Goal: Task Accomplishment & Management: Manage account settings

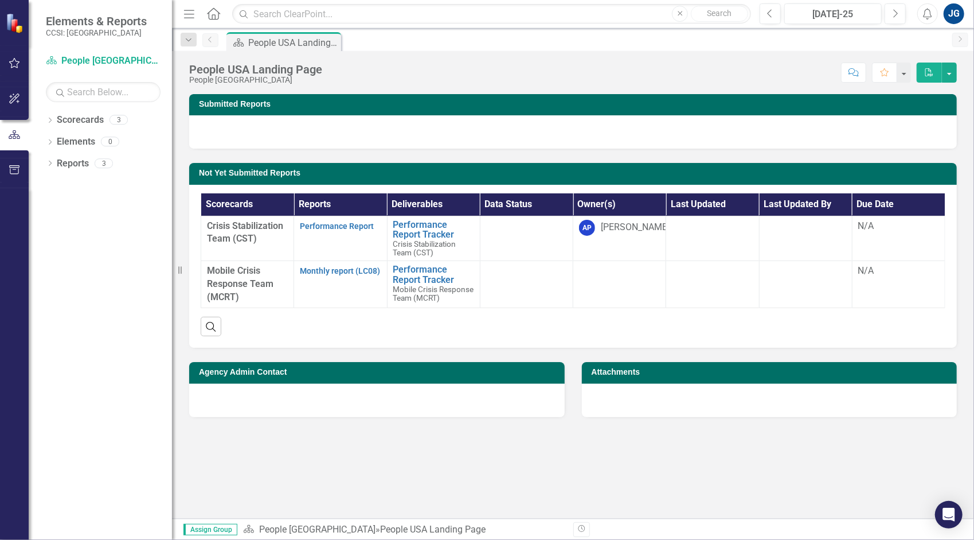
click at [884, 13] on div "Previous [DATE]-25 Next" at bounding box center [836, 13] width 152 height 21
click at [900, 14] on button "Next" at bounding box center [895, 13] width 21 height 21
click at [361, 272] on link "Monthly report (LC08)" at bounding box center [340, 270] width 80 height 9
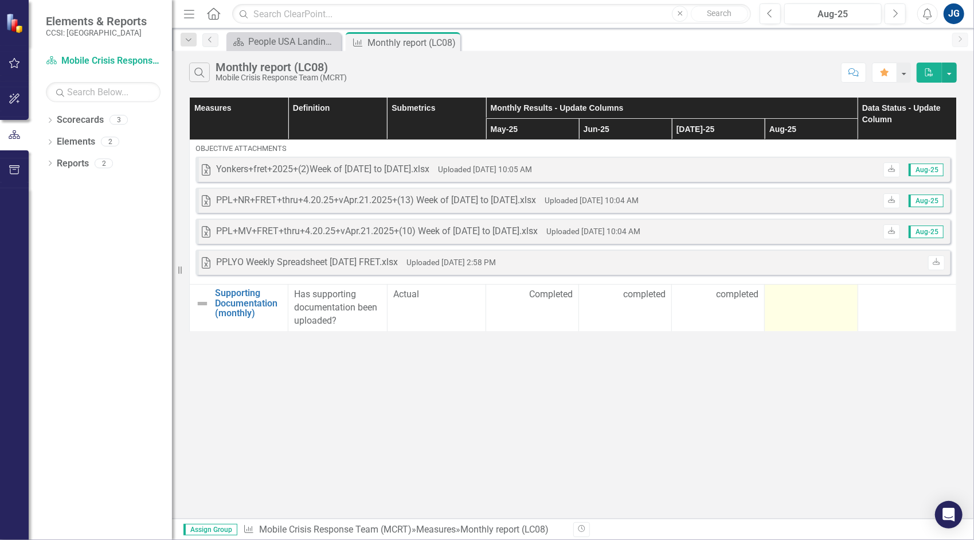
click at [811, 291] on div at bounding box center [811, 295] width 81 height 14
click at [811, 292] on div at bounding box center [811, 295] width 81 height 14
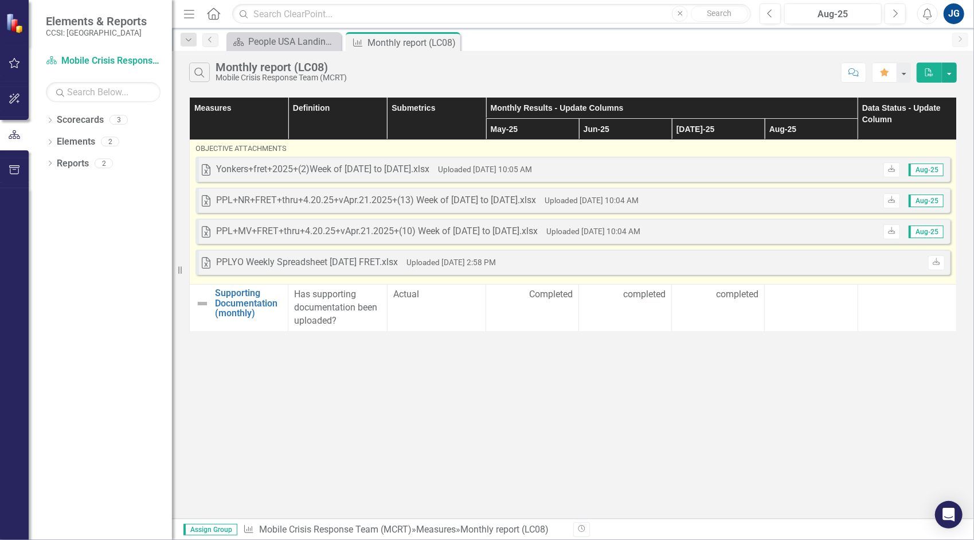
click at [812, 266] on div "Excel PPLYO Weekly Spreadsheet [DATE] FRET.xlsx Uploaded [DATE] 2:58 PM Download" at bounding box center [573, 261] width 755 height 25
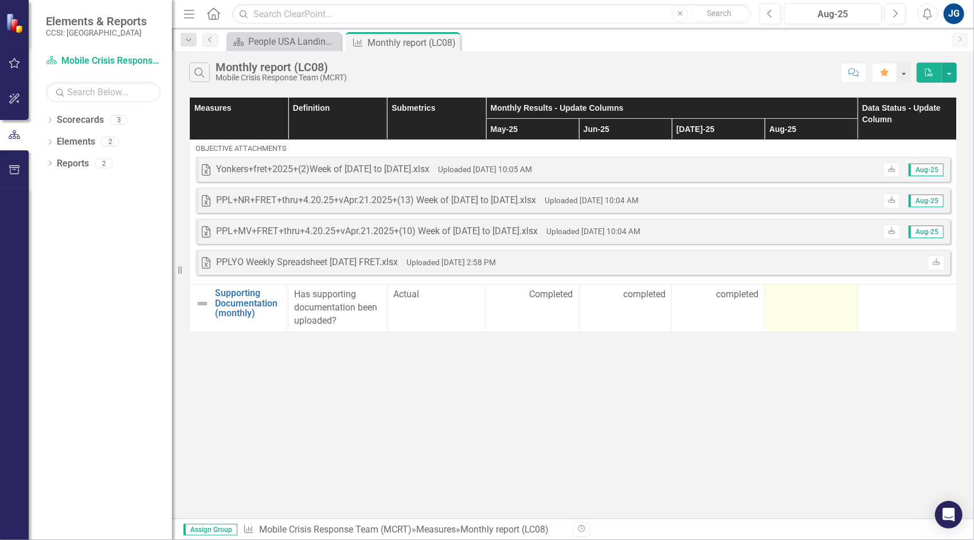
click at [811, 291] on div at bounding box center [811, 295] width 81 height 14
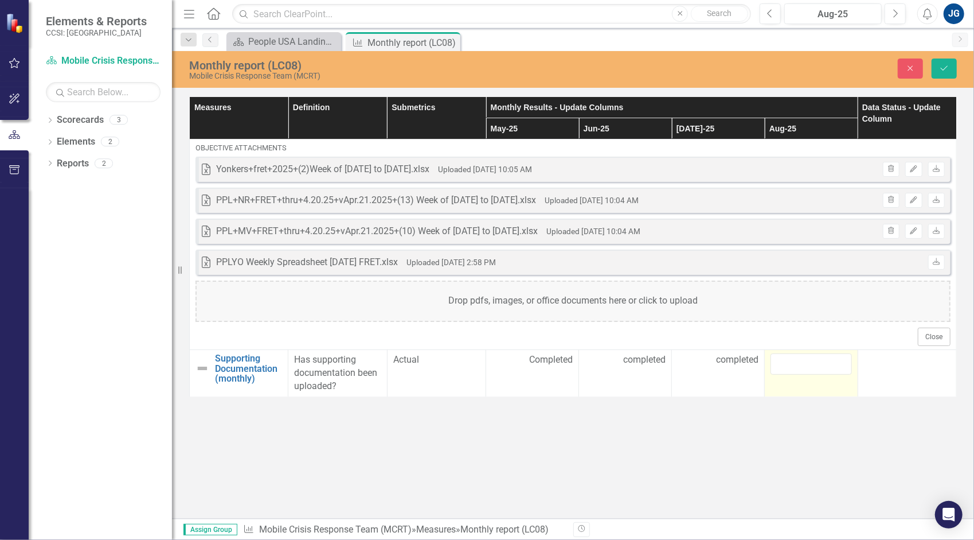
click at [811, 291] on div "Drop pdfs, images, or office documents here or click to upload" at bounding box center [573, 300] width 755 height 41
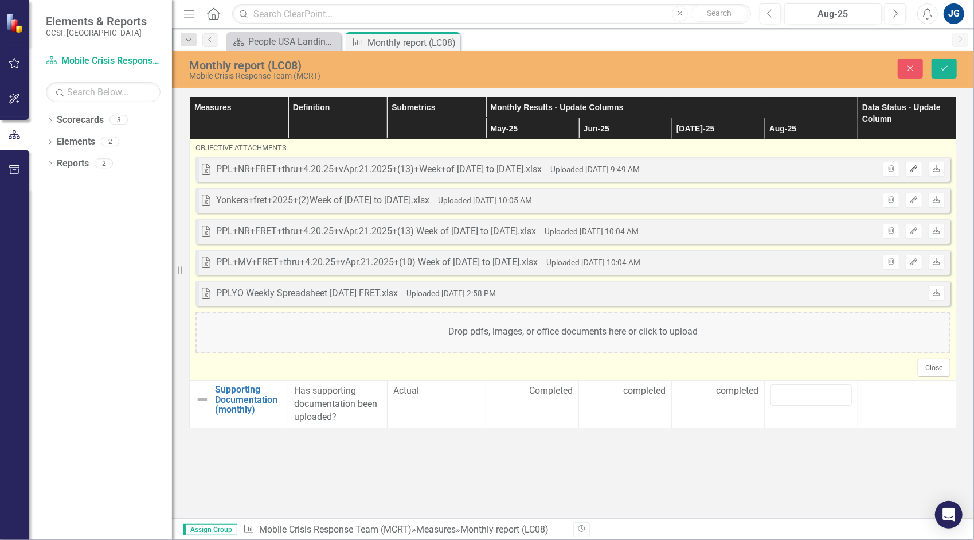
click at [921, 173] on button "Edit" at bounding box center [914, 169] width 17 height 15
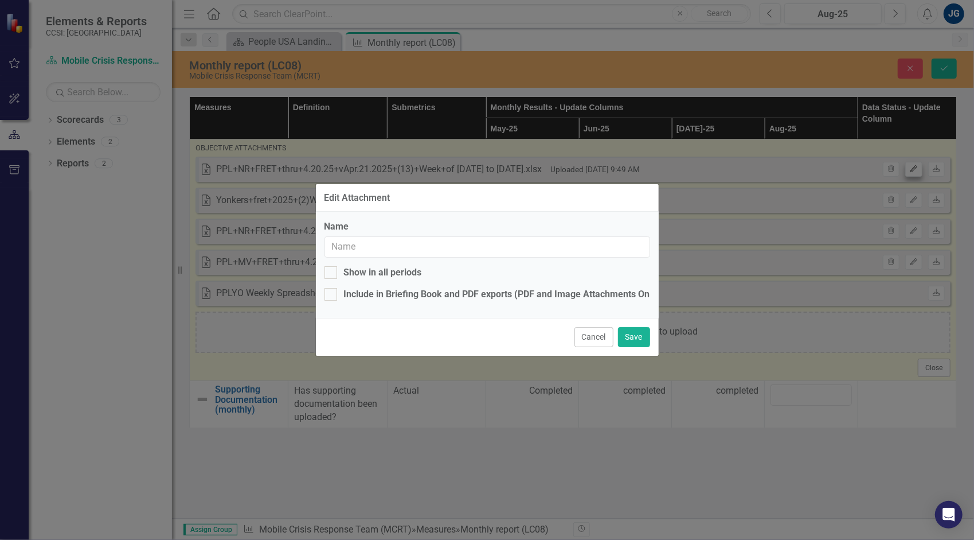
type input "PPL+NR+FRET+thru+4.20.25+vApr.21.2025+(13)+Week+of [DATE] to [DATE].xlsx"
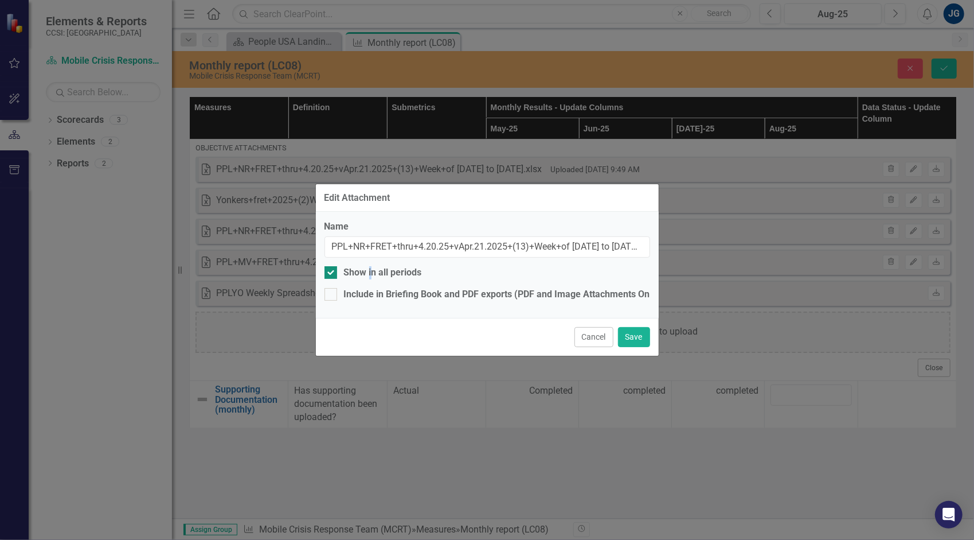
click at [369, 266] on div "Show in all periods" at bounding box center [383, 272] width 78 height 13
drag, startPoint x: 369, startPoint y: 266, endPoint x: 366, endPoint y: 271, distance: 5.9
click at [366, 271] on div "Show in all periods" at bounding box center [383, 272] width 78 height 13
click at [332, 271] on input "Show in all periods" at bounding box center [328, 269] width 7 height 7
checkbox input "false"
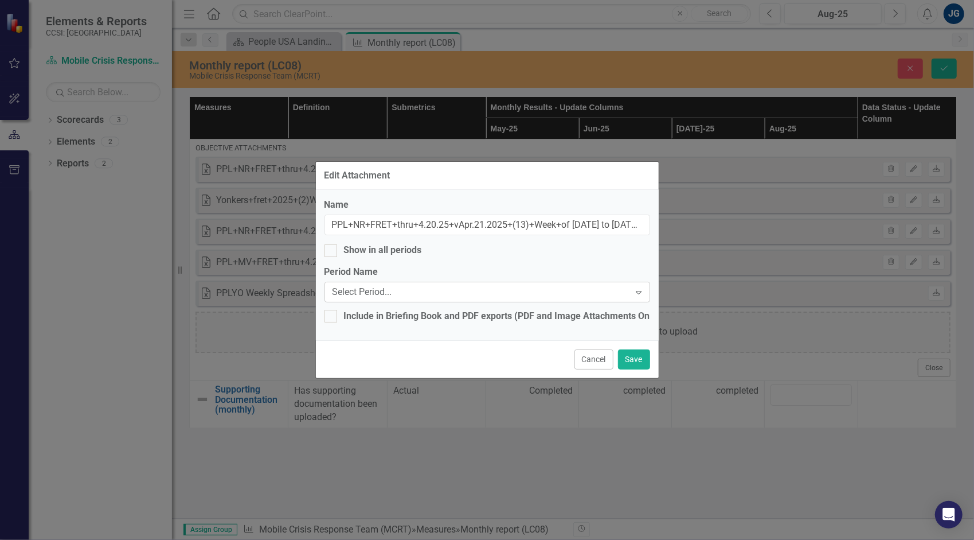
click at [362, 296] on div "Select Period..." at bounding box center [482, 292] width 298 height 13
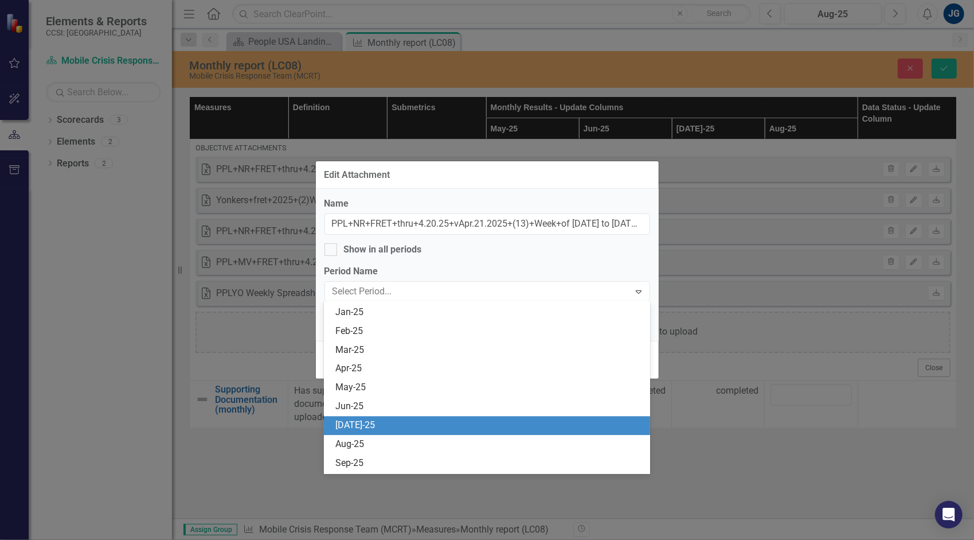
scroll to position [1893, 0]
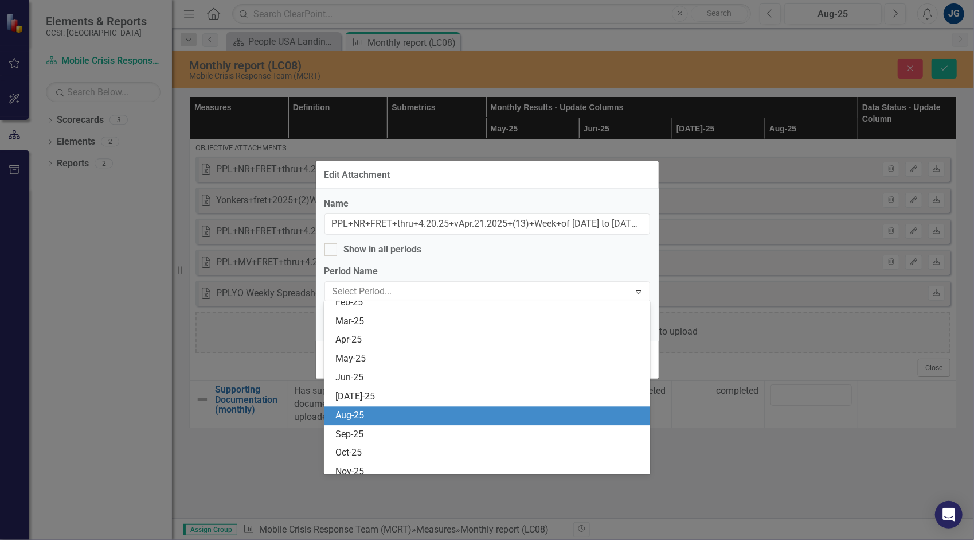
click at [407, 418] on div "Aug-25" at bounding box center [489, 415] width 308 height 13
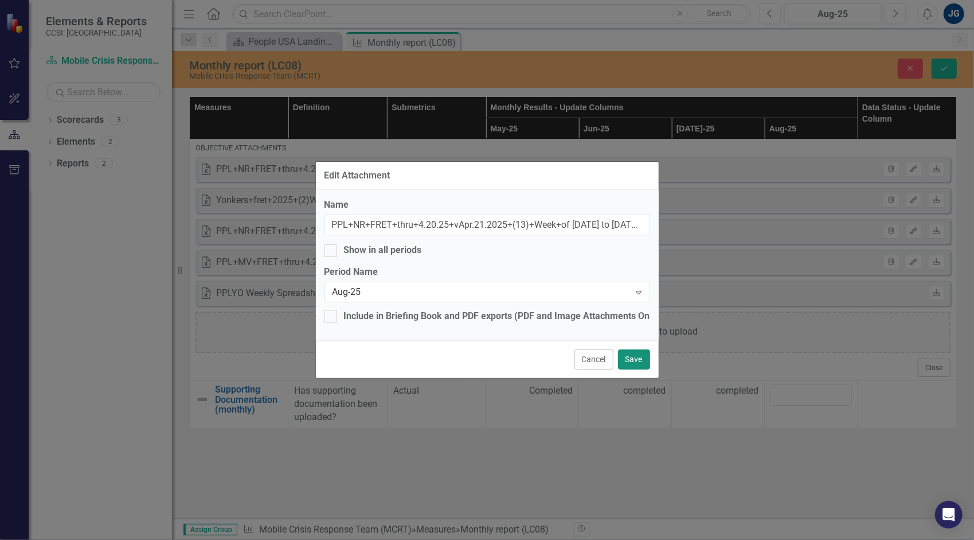
click at [638, 358] on button "Save" at bounding box center [634, 359] width 32 height 20
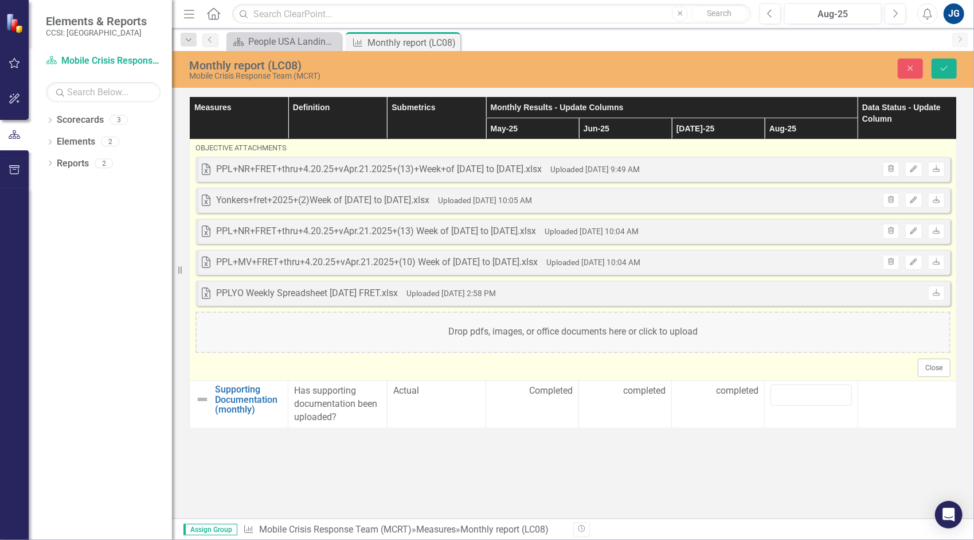
click at [789, 326] on div "Drop pdfs, images, or office documents here or click to upload" at bounding box center [573, 331] width 755 height 41
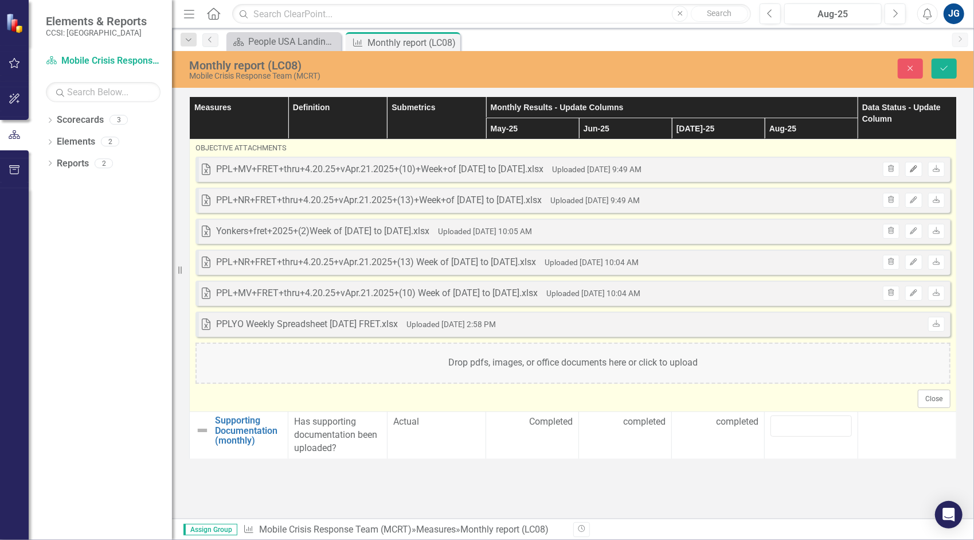
click at [922, 167] on button "Edit" at bounding box center [914, 169] width 17 height 15
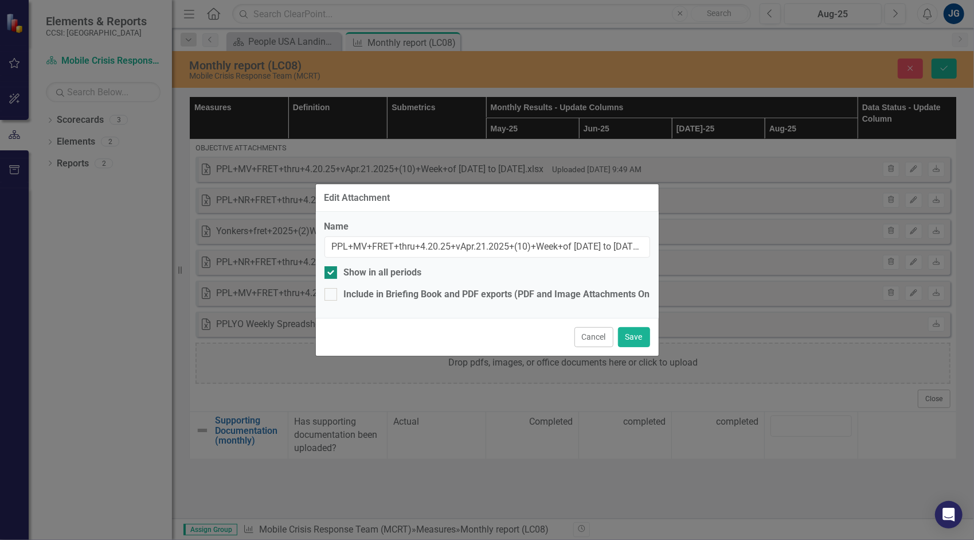
click at [362, 271] on div "Show in all periods" at bounding box center [383, 272] width 78 height 13
click at [332, 271] on input "Show in all periods" at bounding box center [328, 269] width 7 height 7
checkbox input "false"
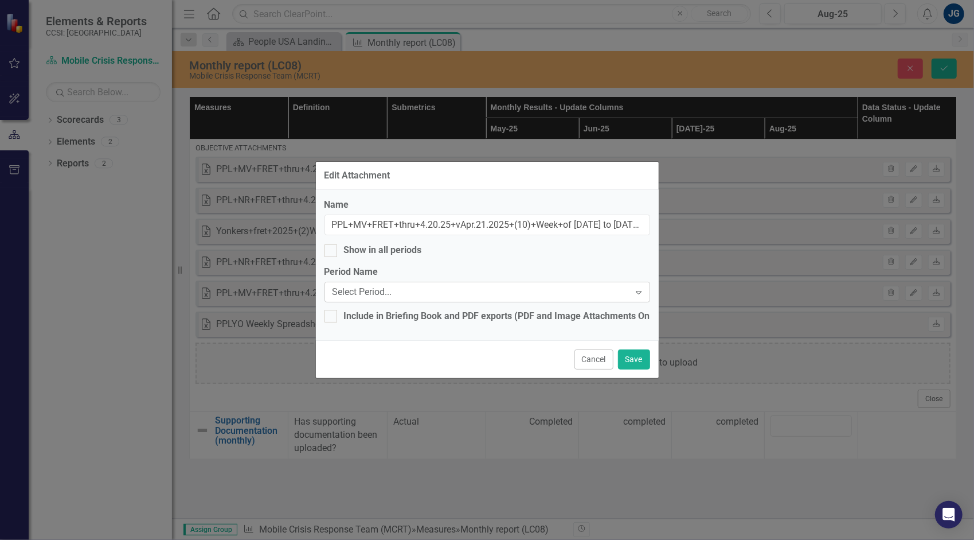
click at [365, 298] on div "Select Period... Expand" at bounding box center [488, 292] width 326 height 21
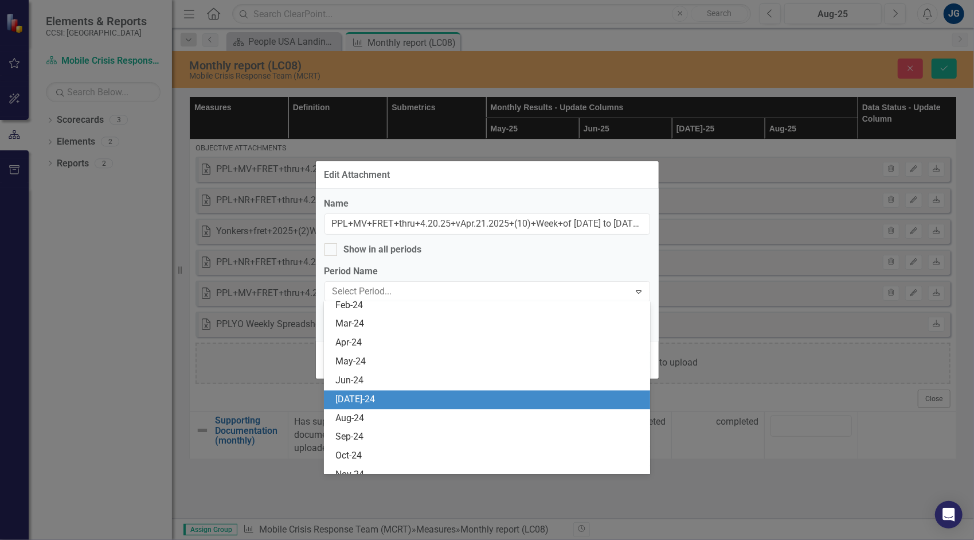
scroll to position [1950, 0]
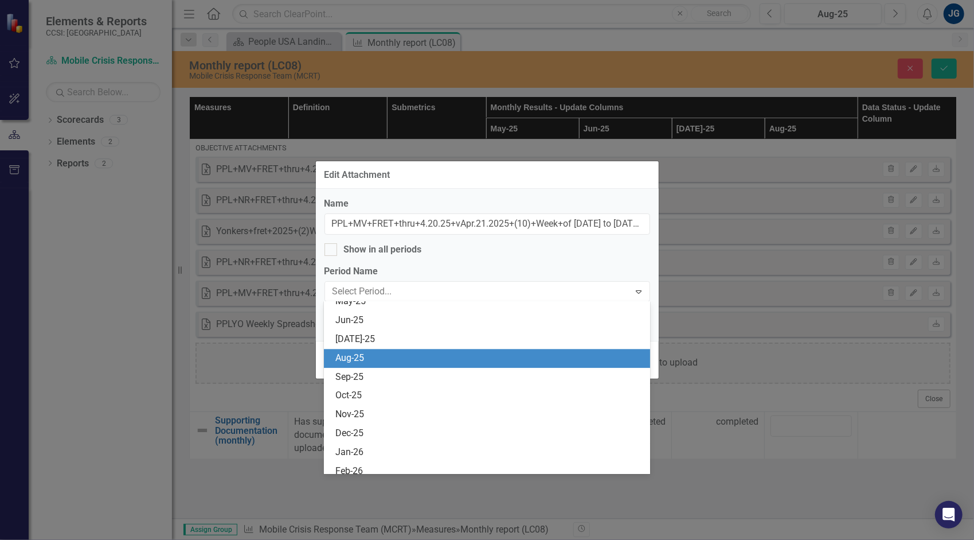
click at [432, 362] on div "Aug-25" at bounding box center [489, 358] width 308 height 13
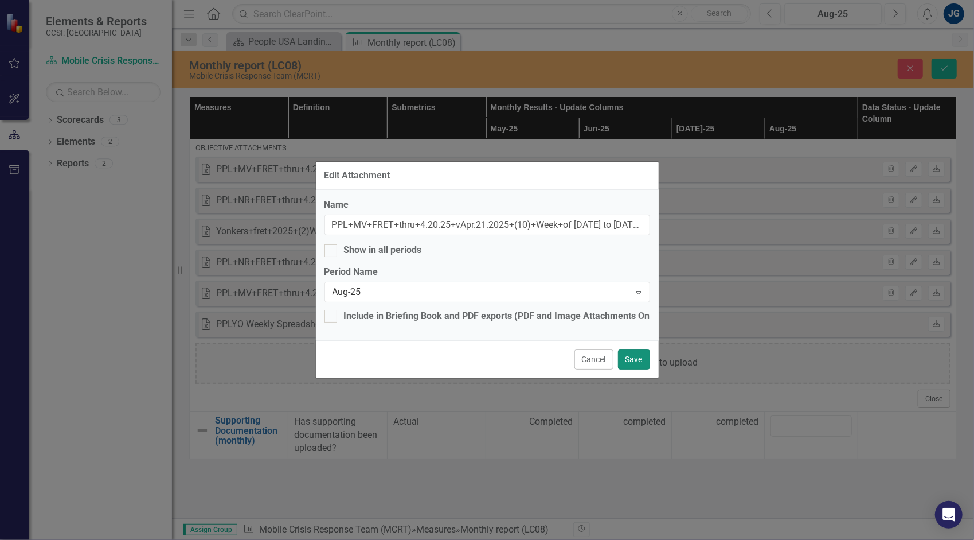
click at [635, 353] on button "Save" at bounding box center [634, 359] width 32 height 20
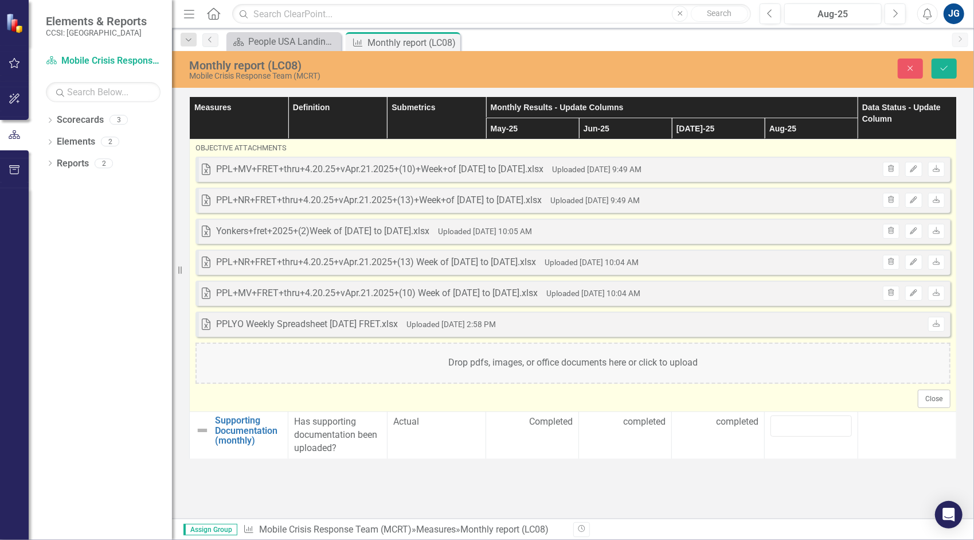
click at [641, 369] on div "Drop pdfs, images, or office documents here or click to upload" at bounding box center [573, 362] width 755 height 41
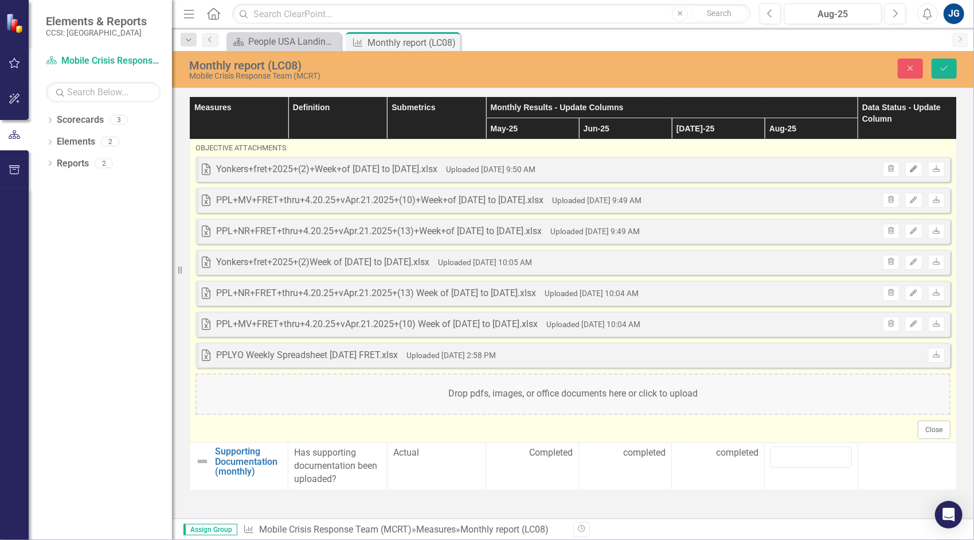
click at [916, 166] on icon "Edit" at bounding box center [914, 169] width 9 height 7
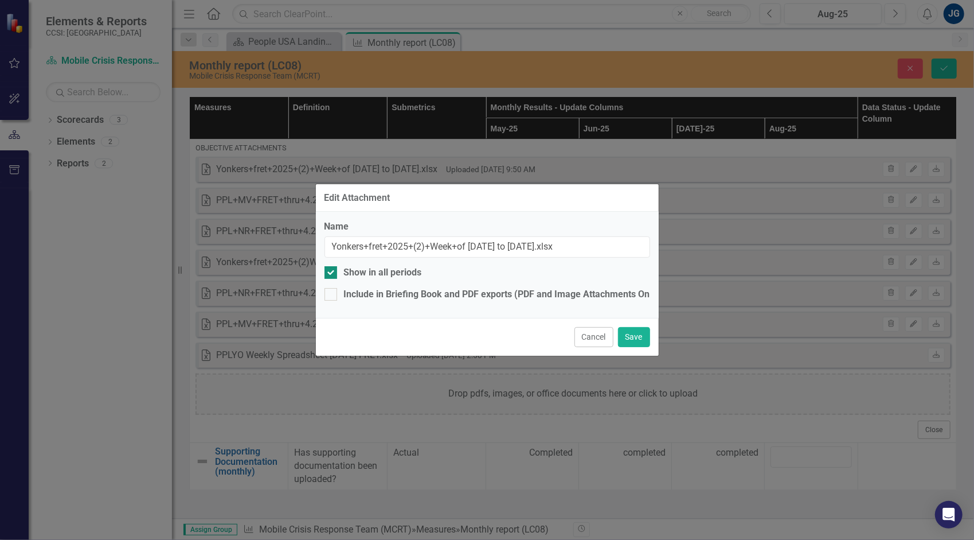
click at [362, 275] on div "Show in all periods" at bounding box center [383, 272] width 78 height 13
click at [332, 274] on input "Show in all periods" at bounding box center [328, 269] width 7 height 7
checkbox input "false"
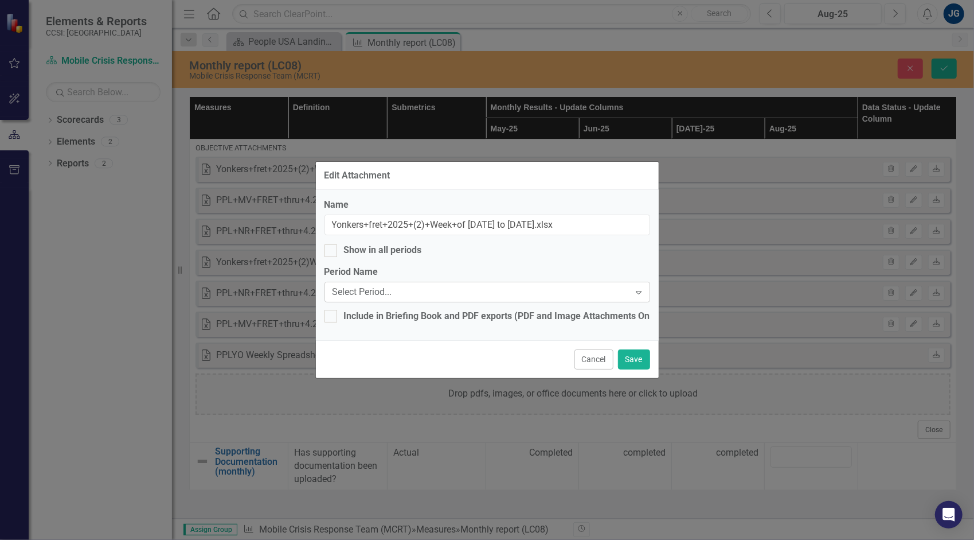
click at [382, 288] on div "Select Period..." at bounding box center [482, 292] width 298 height 13
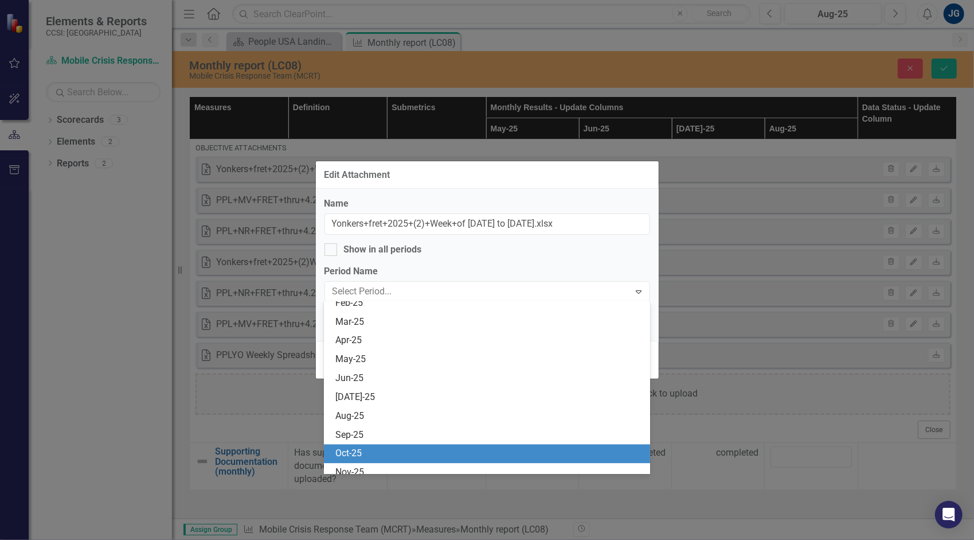
scroll to position [1893, 0]
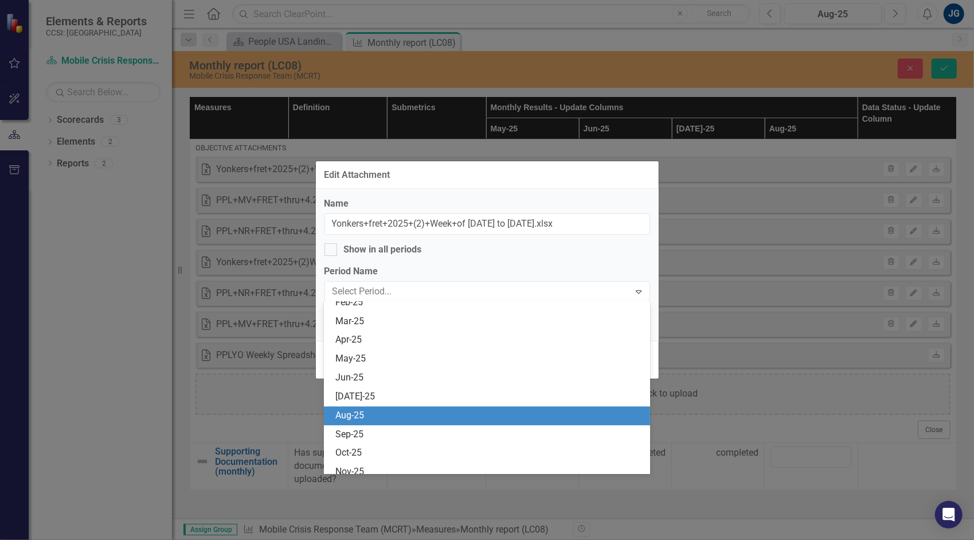
click at [426, 413] on div "Aug-25" at bounding box center [489, 415] width 308 height 13
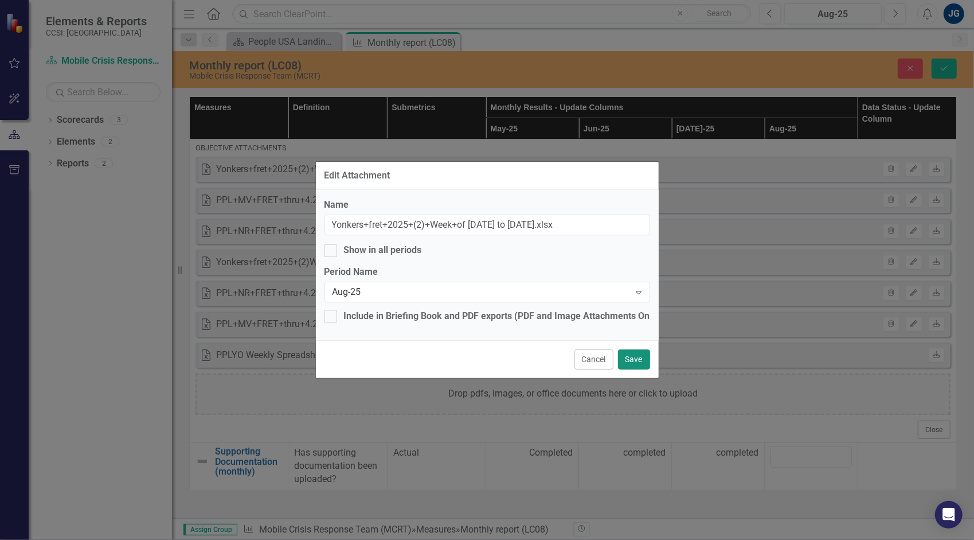
click at [631, 362] on button "Save" at bounding box center [634, 359] width 32 height 20
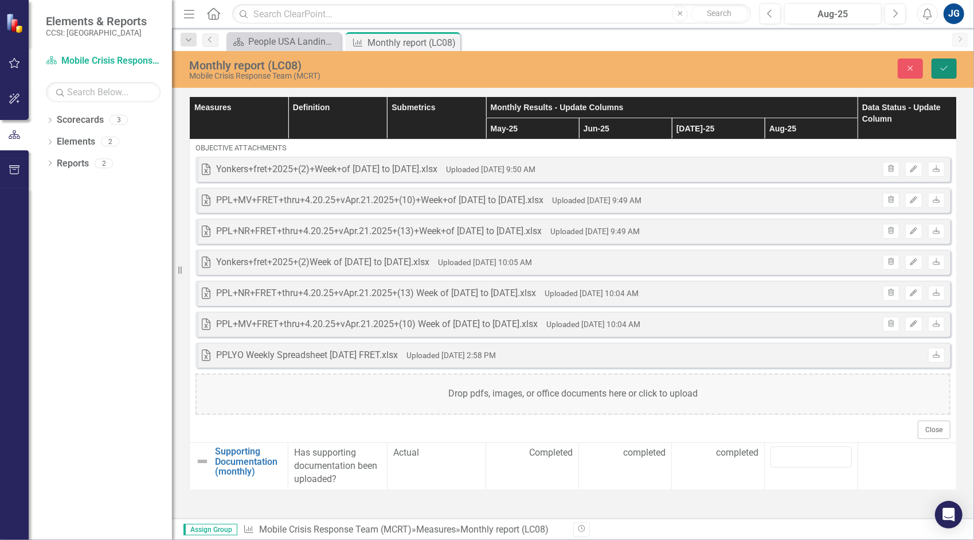
click at [939, 64] on button "Save" at bounding box center [944, 68] width 25 height 20
